Goal: Task Accomplishment & Management: Use online tool/utility

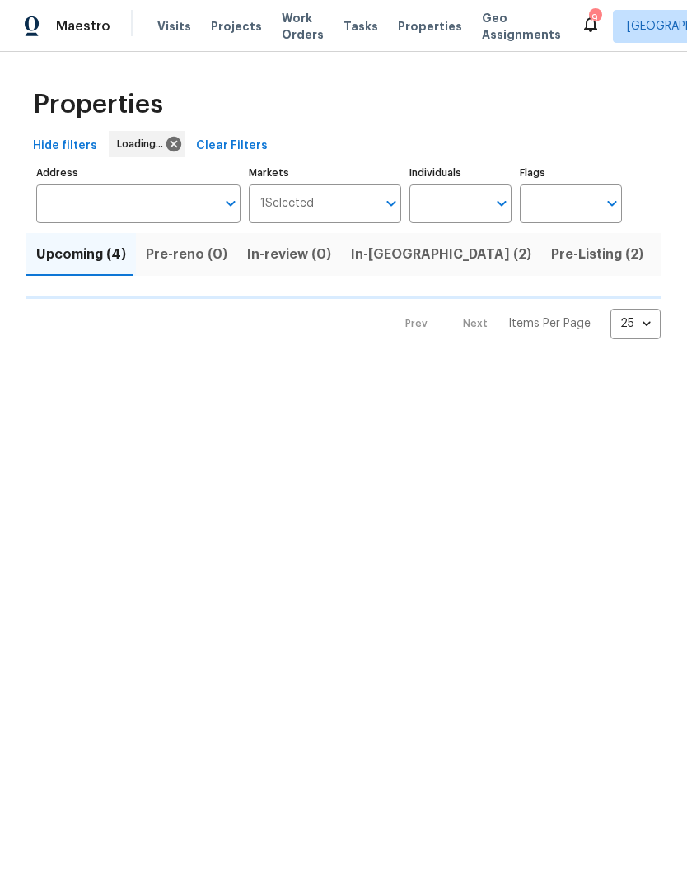
click at [551, 260] on span "Pre-Listing (2)" at bounding box center [597, 254] width 92 height 23
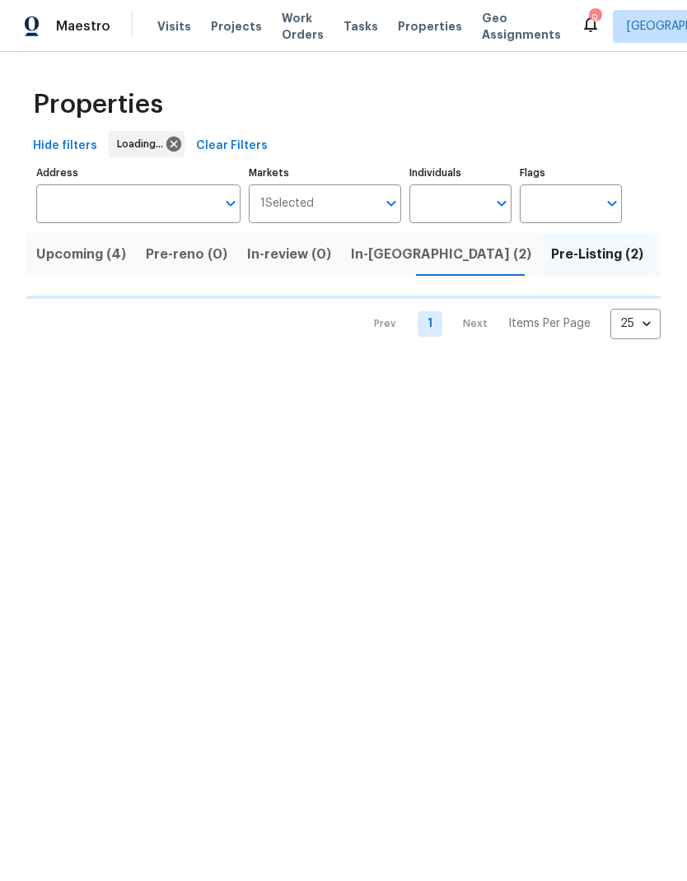
click at [551, 260] on span "Pre-Listing (2)" at bounding box center [597, 254] width 92 height 23
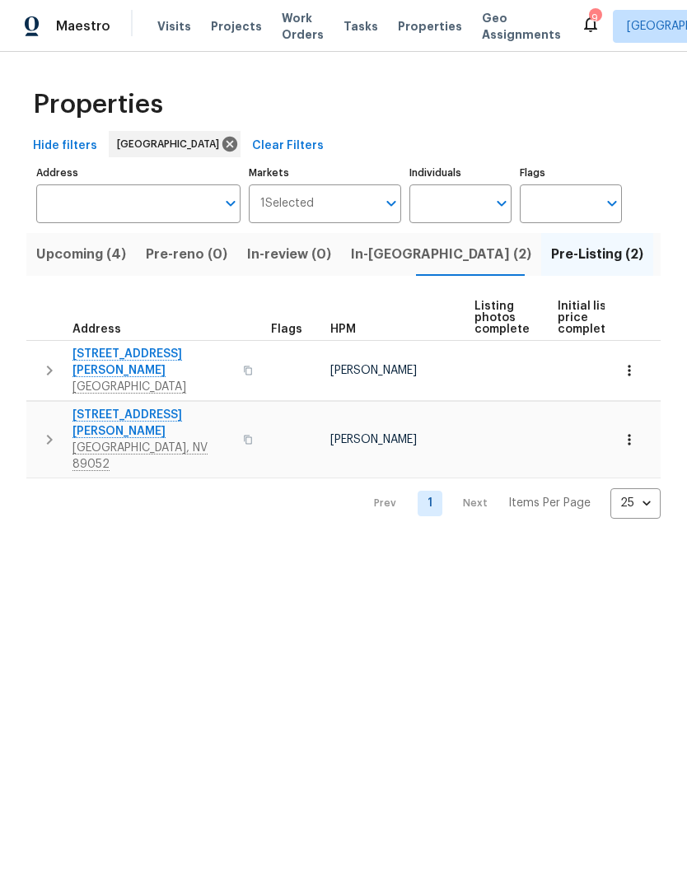
click at [81, 350] on span "[STREET_ADDRESS][PERSON_NAME]" at bounding box center [152, 362] width 161 height 33
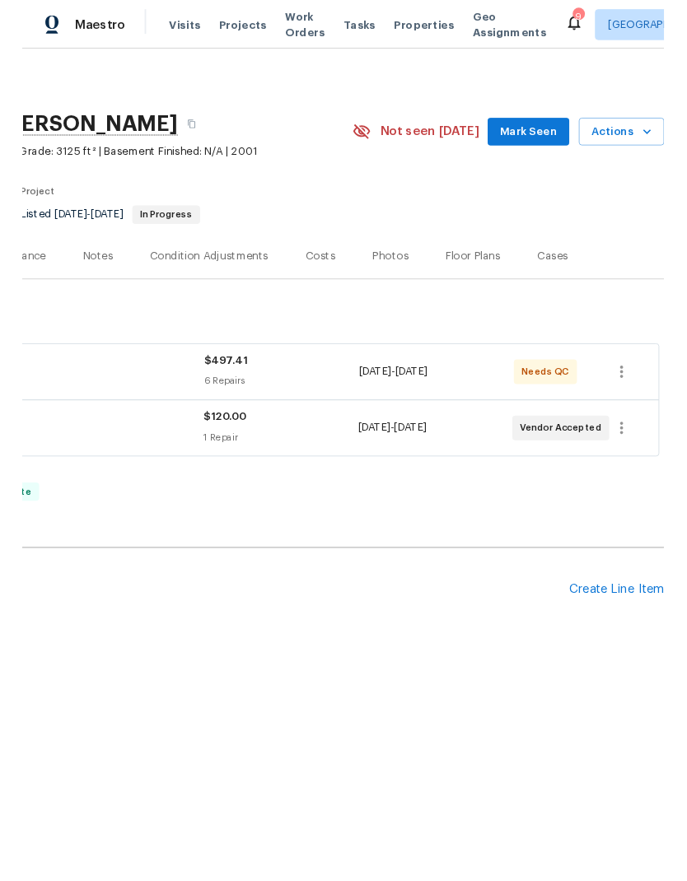
scroll to position [0, 244]
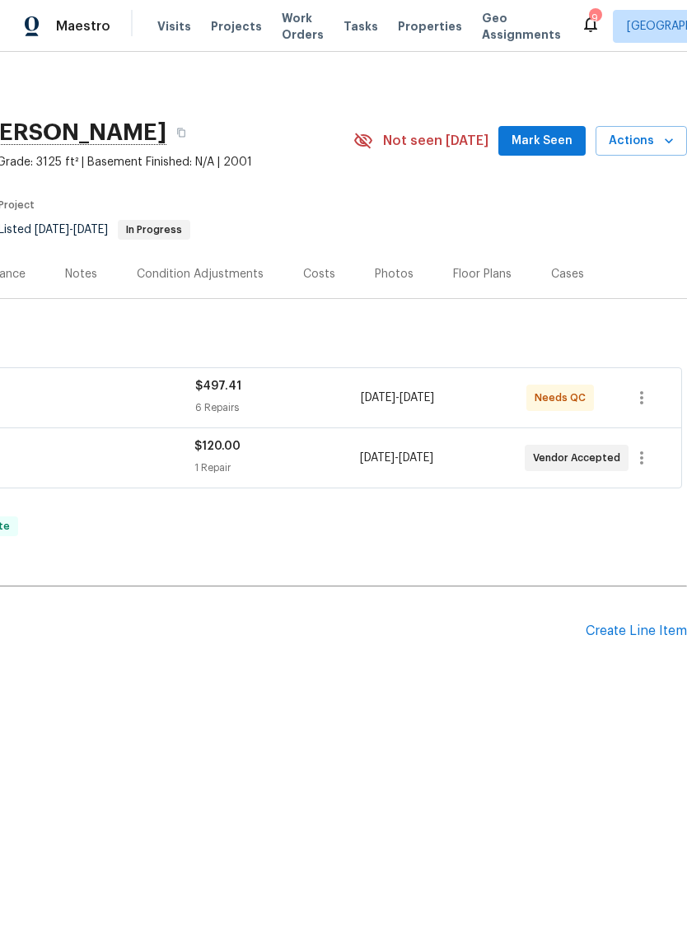
click at [650, 152] on button "Actions" at bounding box center [640, 141] width 91 height 30
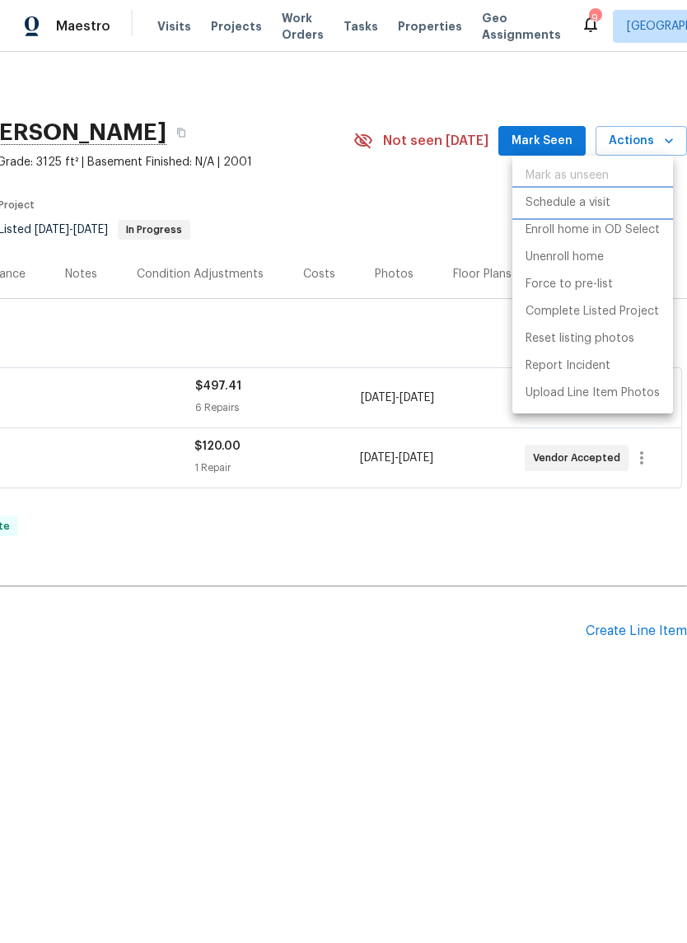
click at [603, 205] on p "Schedule a visit" at bounding box center [567, 202] width 85 height 17
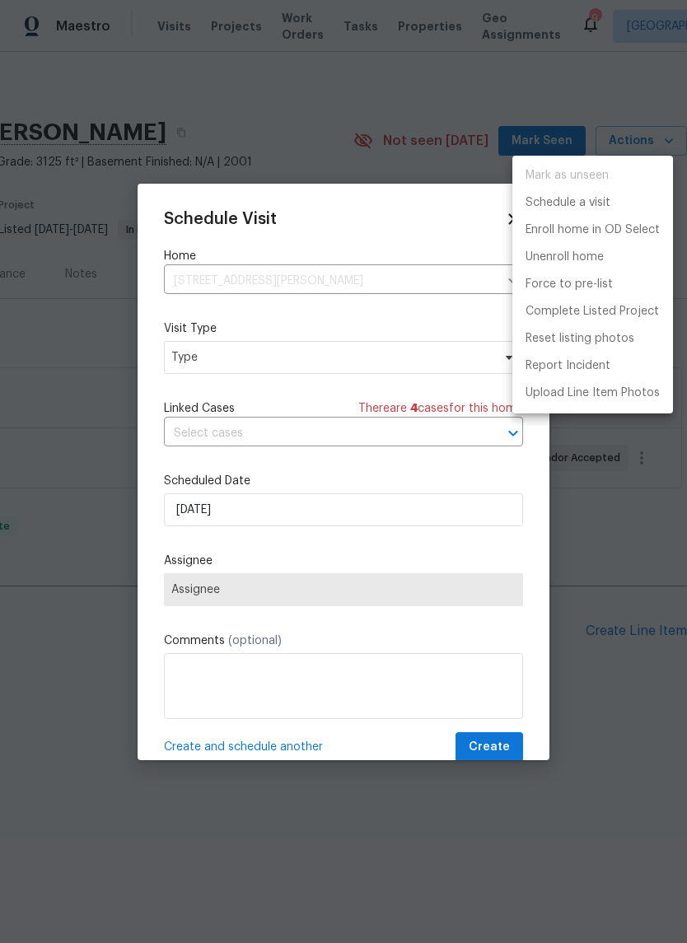
click at [183, 362] on div at bounding box center [343, 471] width 687 height 943
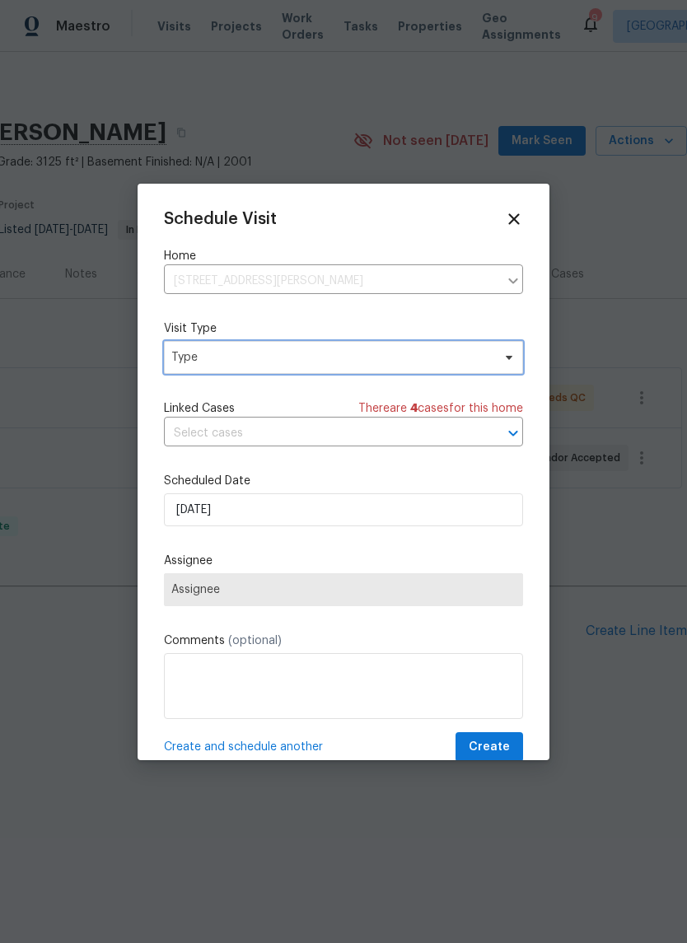
click at [207, 368] on span "Type" at bounding box center [343, 357] width 359 height 33
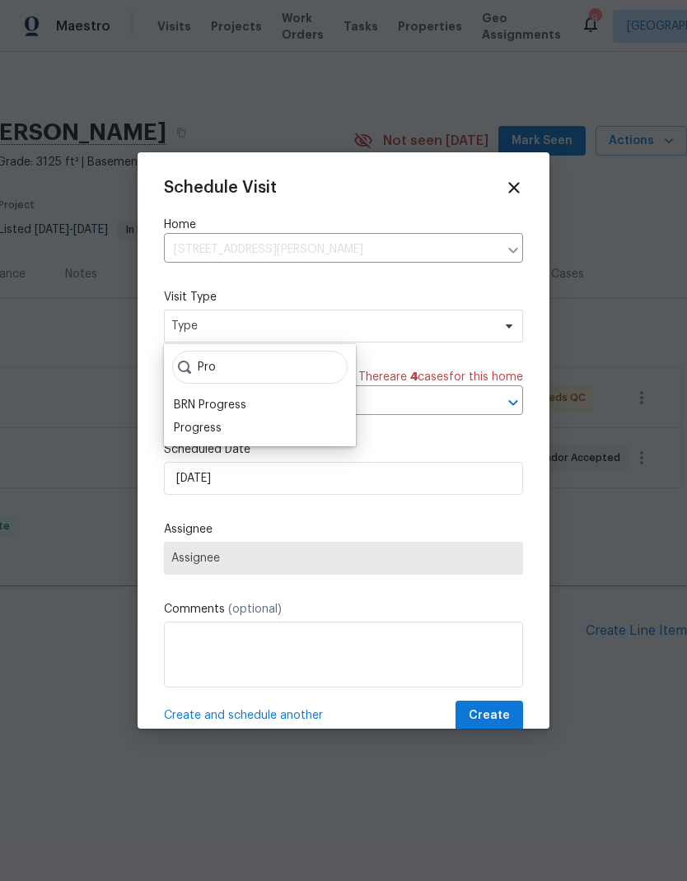
type input "Pro"
click at [193, 430] on div "Progress" at bounding box center [198, 428] width 48 height 16
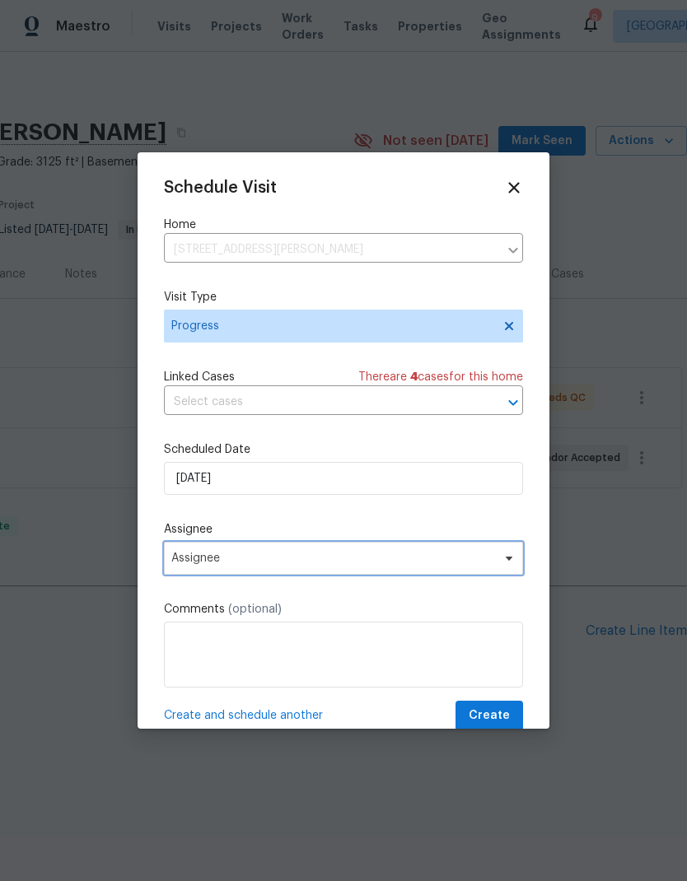
click at [183, 565] on span "Assignee" at bounding box center [332, 558] width 323 height 13
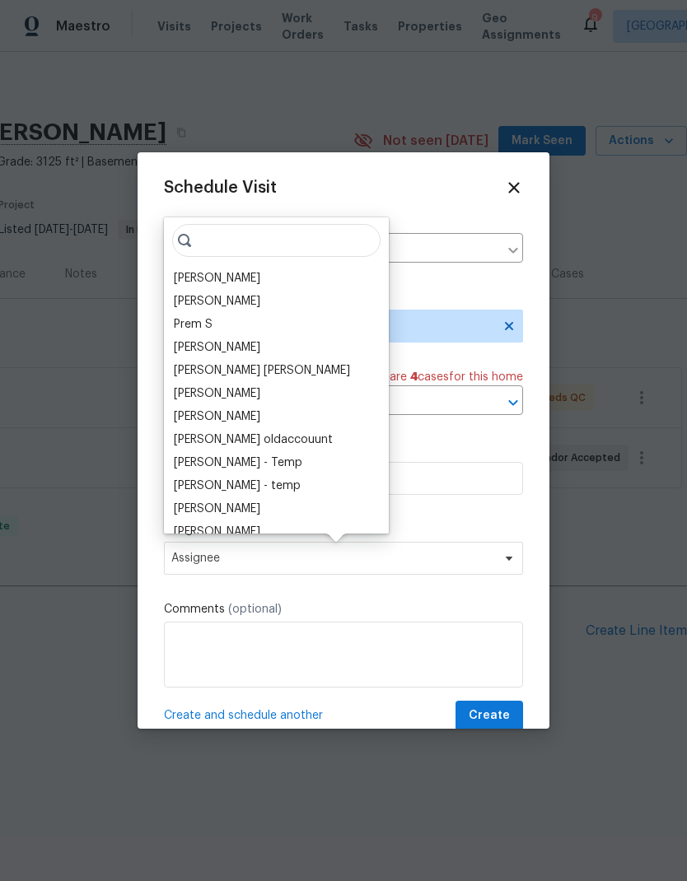
click at [185, 280] on div "[PERSON_NAME]" at bounding box center [217, 278] width 86 height 16
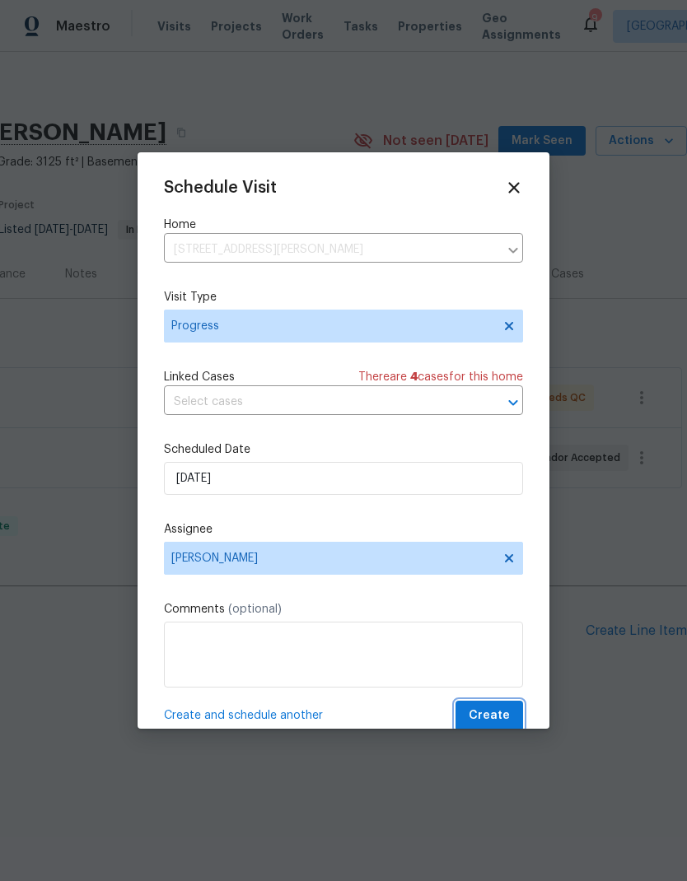
click at [496, 713] on span "Create" at bounding box center [489, 716] width 41 height 21
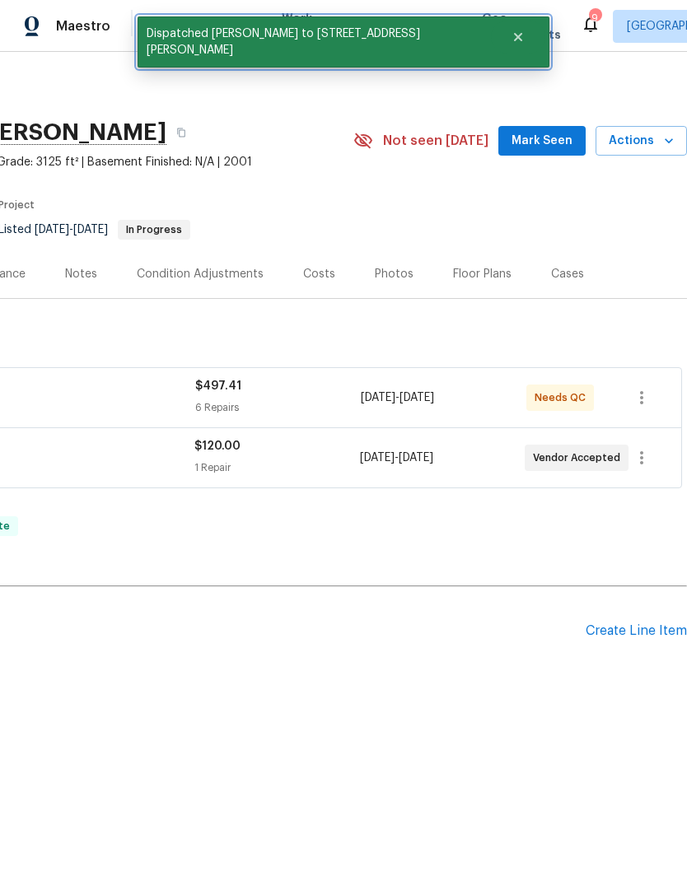
click at [511, 32] on icon "Close" at bounding box center [517, 36] width 13 height 13
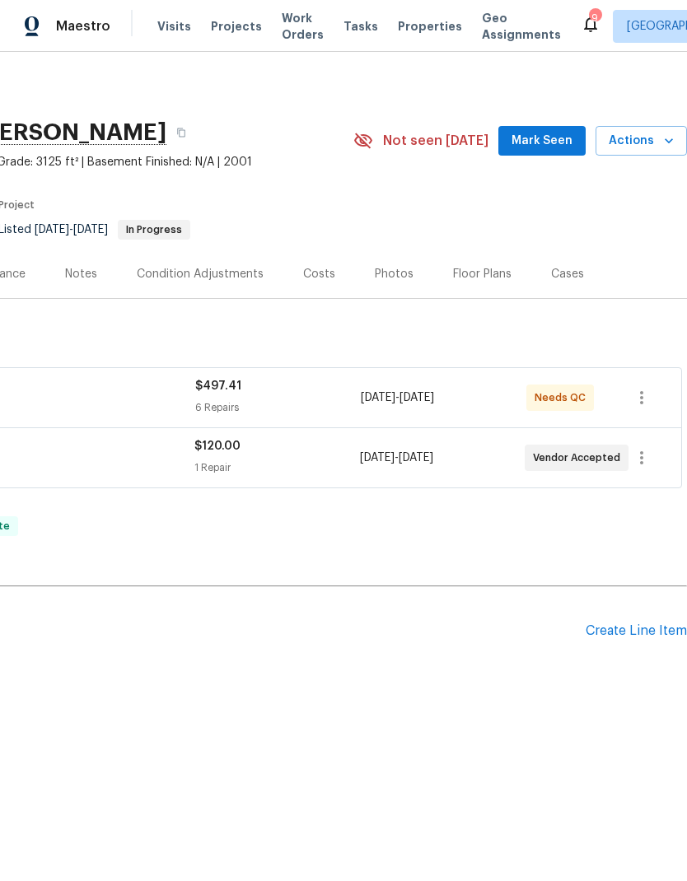
click at [306, 25] on span "Work Orders" at bounding box center [303, 26] width 42 height 33
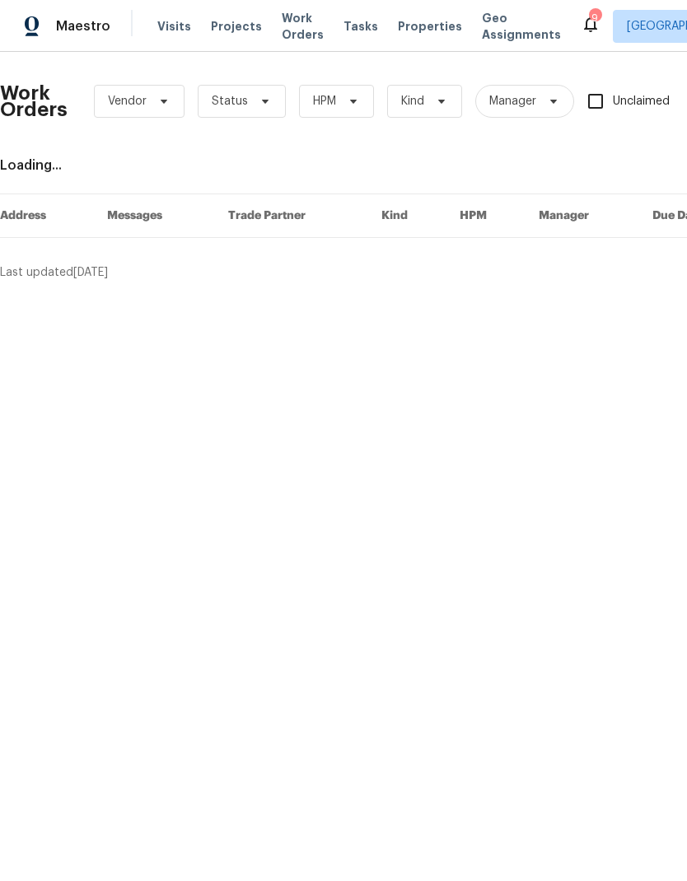
click at [402, 27] on span "Properties" at bounding box center [430, 26] width 64 height 16
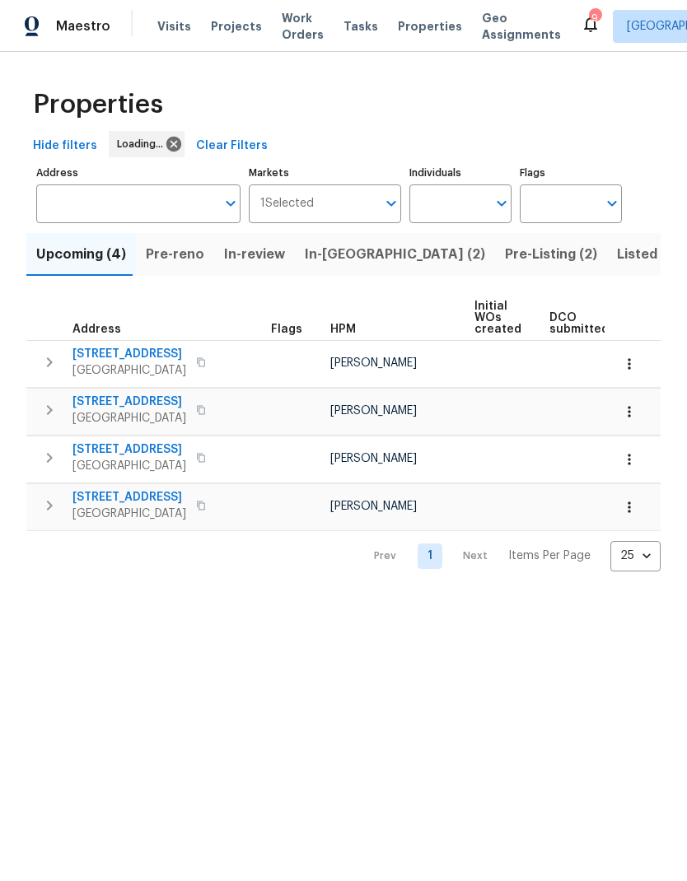
click at [324, 274] on button "In-[GEOGRAPHIC_DATA] (2)" at bounding box center [395, 254] width 200 height 43
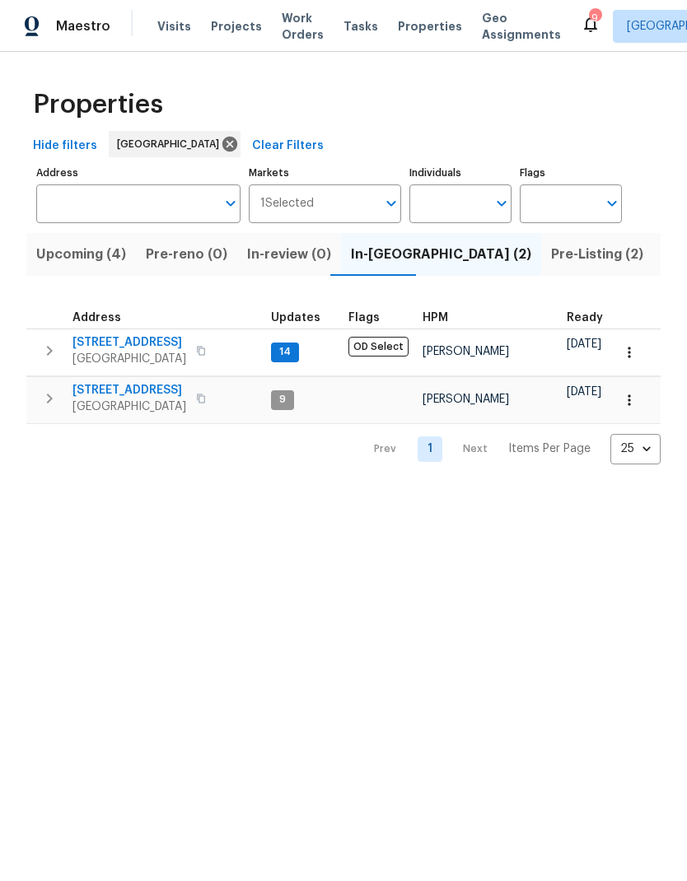
click at [49, 399] on icon "button" at bounding box center [50, 399] width 20 height 20
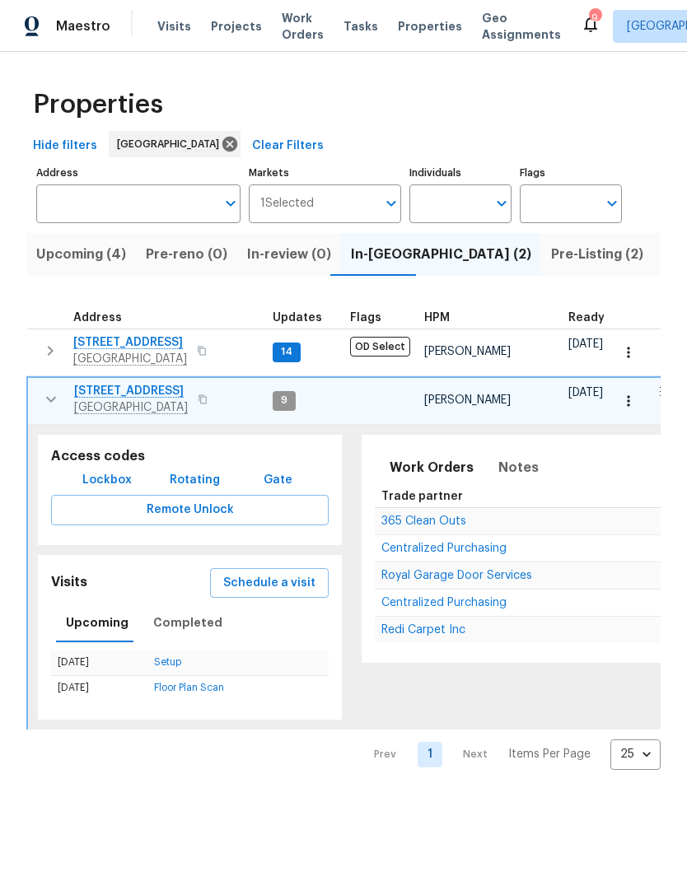
click at [235, 579] on span "Schedule a visit" at bounding box center [269, 583] width 92 height 21
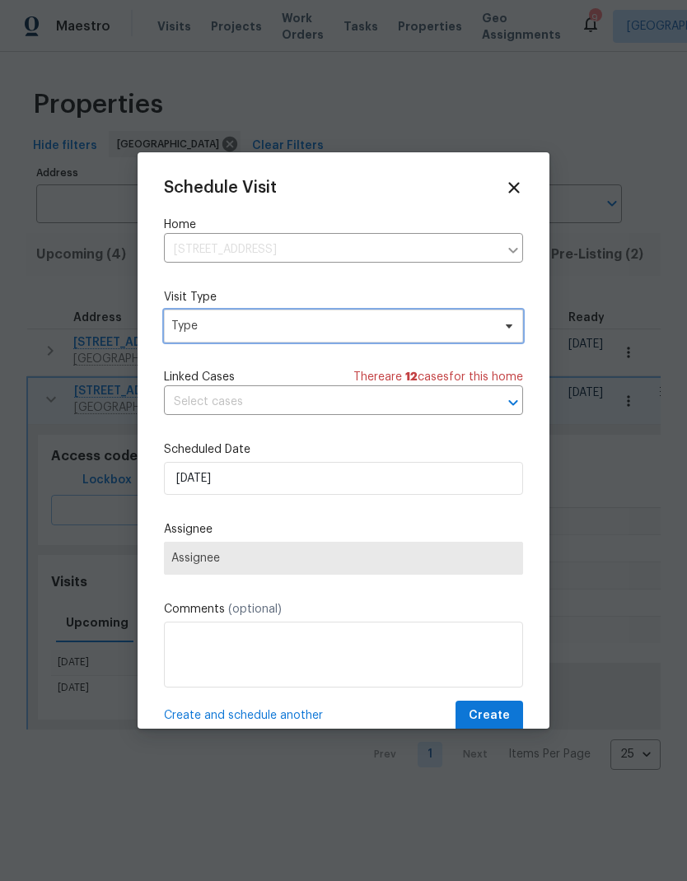
click at [193, 334] on span "Type" at bounding box center [331, 326] width 320 height 16
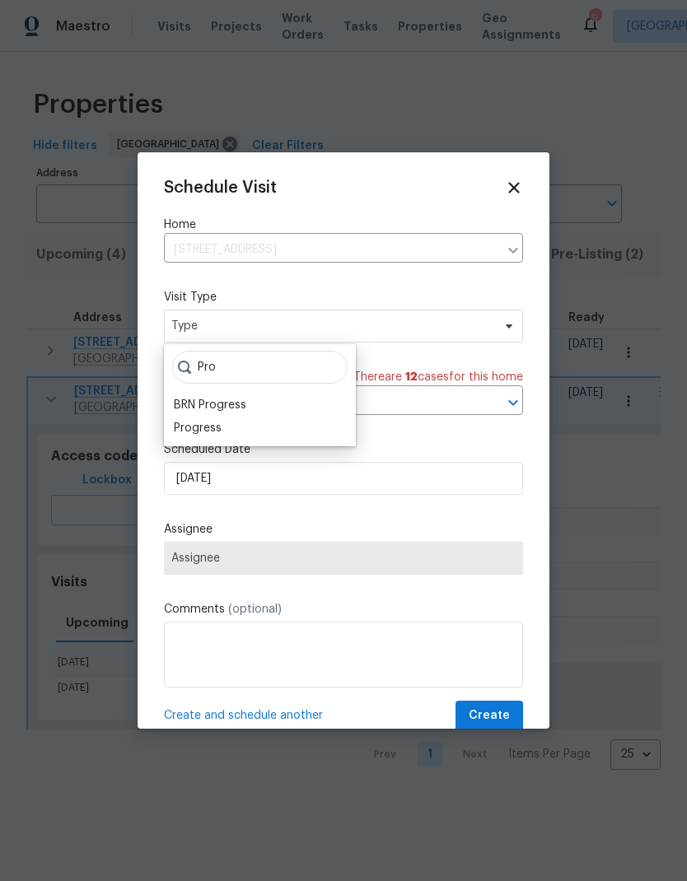
type input "Pro"
click at [179, 422] on div "Progress" at bounding box center [198, 428] width 48 height 16
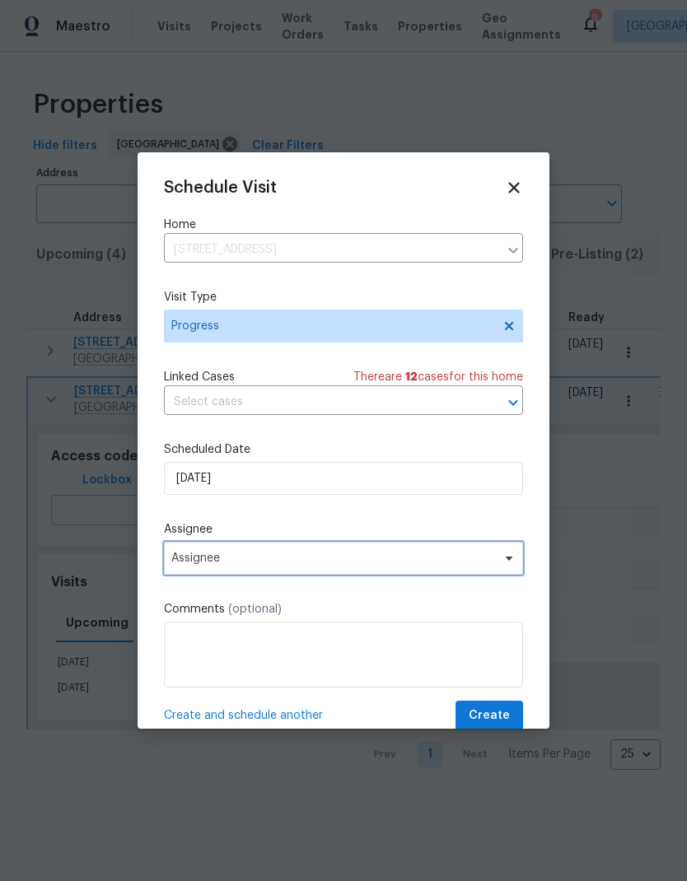
click at [179, 560] on span "Assignee" at bounding box center [332, 558] width 323 height 13
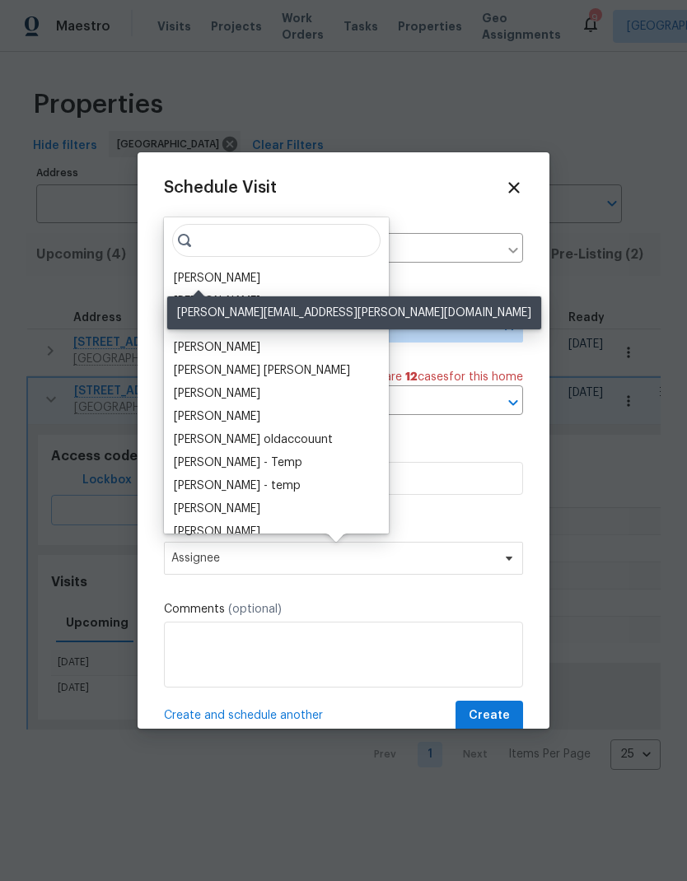
click at [190, 272] on div "[PERSON_NAME]" at bounding box center [217, 278] width 86 height 16
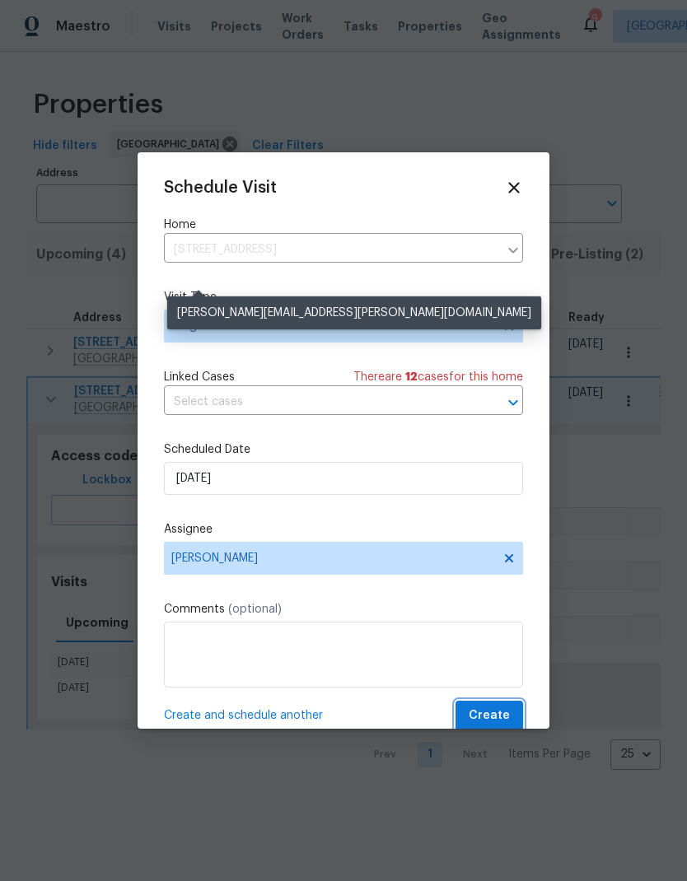
click at [505, 713] on span "Create" at bounding box center [489, 716] width 41 height 21
